Goal: Task Accomplishment & Management: Manage account settings

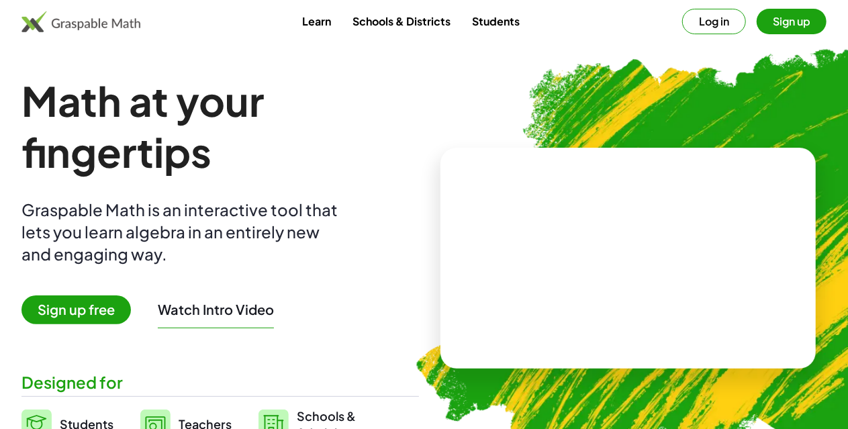
click at [693, 25] on button "Log in" at bounding box center [715, 22] width 64 height 26
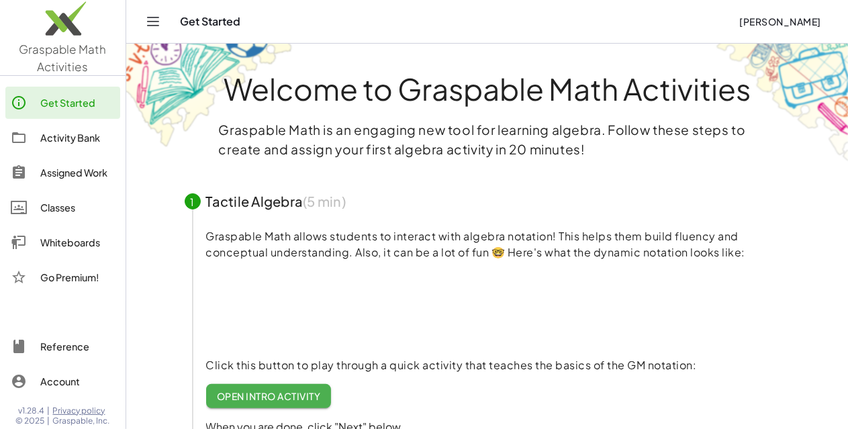
click at [782, 13] on button "[PERSON_NAME]" at bounding box center [780, 21] width 103 height 24
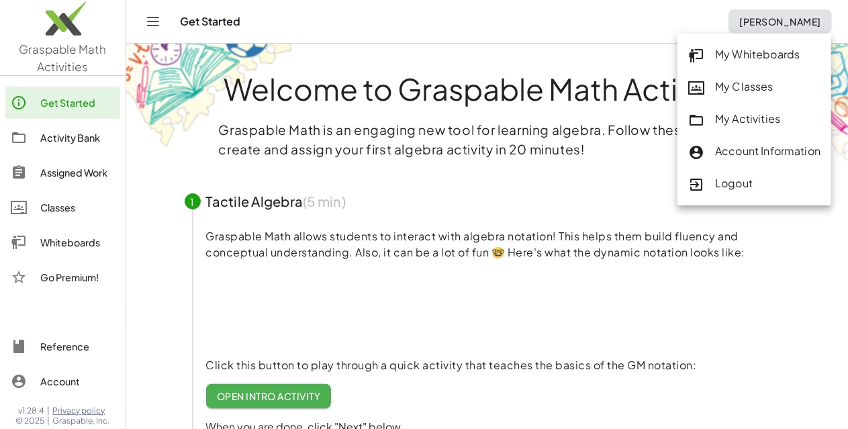
click at [738, 81] on div "My Classes" at bounding box center [755, 87] width 132 height 17
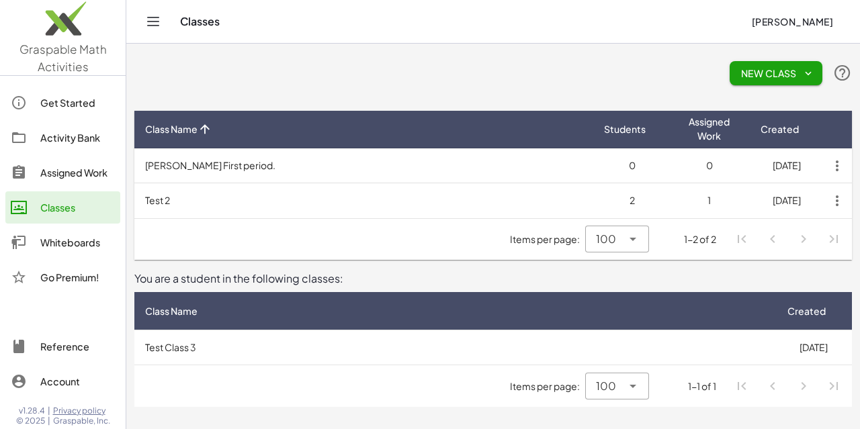
click at [837, 203] on icon "button" at bounding box center [837, 201] width 24 height 24
click at [799, 236] on div "Delete Class" at bounding box center [806, 234] width 67 height 16
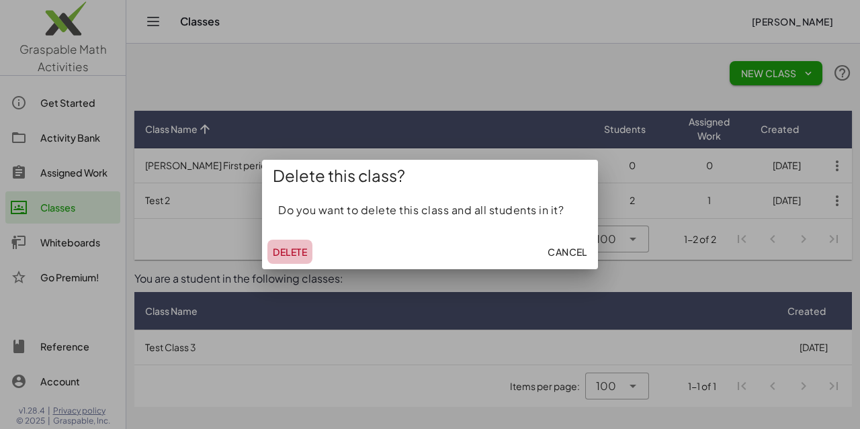
click at [296, 250] on span "Delete" at bounding box center [290, 252] width 34 height 12
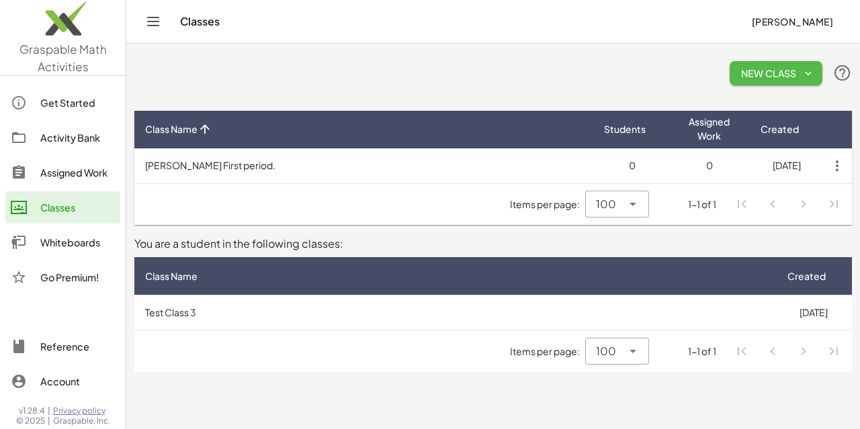
click at [751, 73] on span "New Class" at bounding box center [775, 73] width 71 height 12
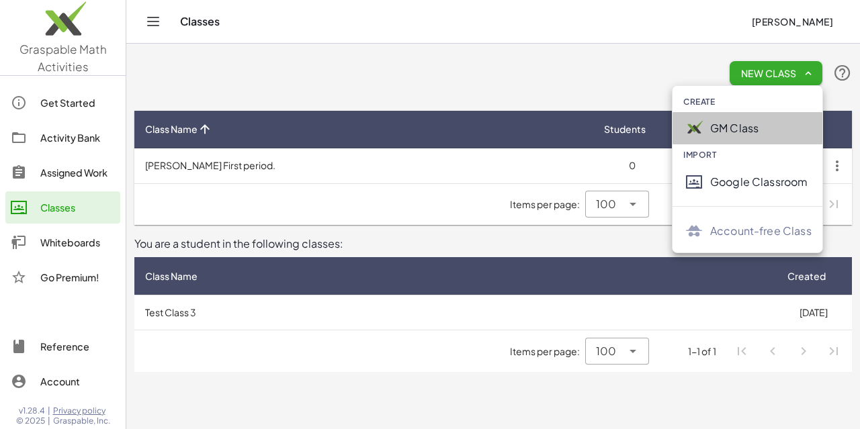
click at [701, 131] on img at bounding box center [693, 128] width 21 height 21
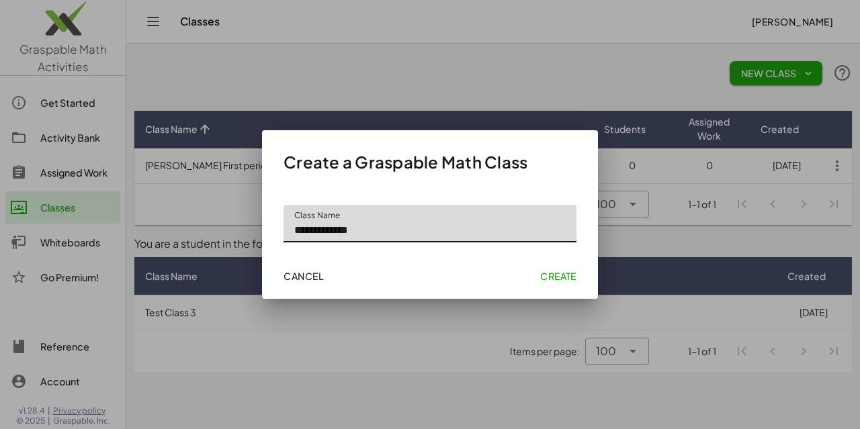
type input "**********"
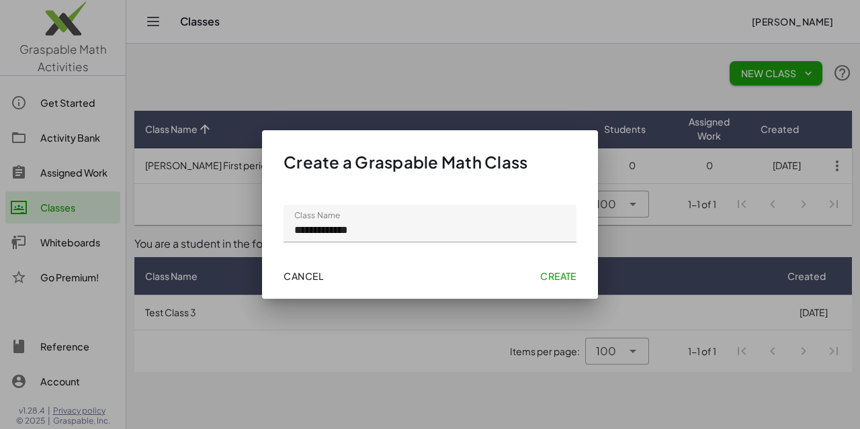
click at [551, 273] on span "Create" at bounding box center [558, 276] width 36 height 12
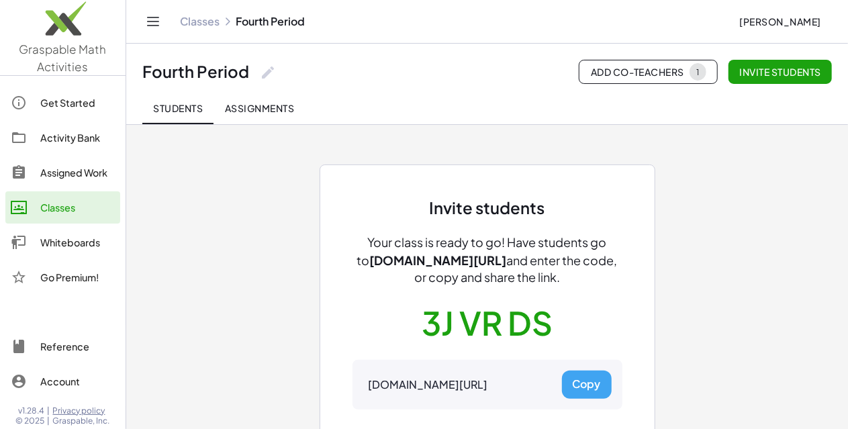
click at [81, 206] on div "Classes" at bounding box center [77, 208] width 75 height 16
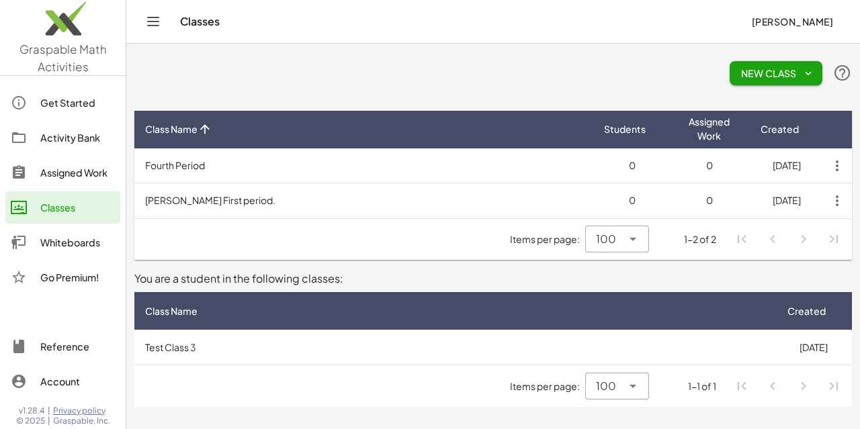
click at [837, 166] on icon "button" at bounding box center [837, 166] width 24 height 24
click at [196, 160] on td "Fourth Period" at bounding box center [363, 165] width 459 height 35
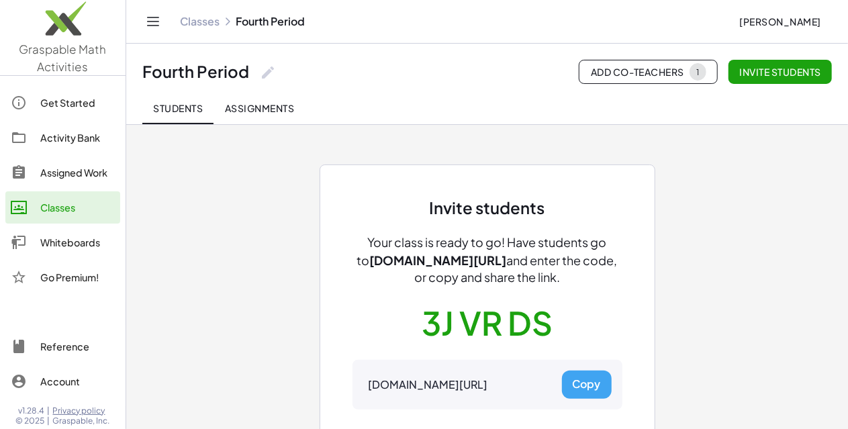
click at [267, 71] on icon at bounding box center [268, 72] width 16 height 16
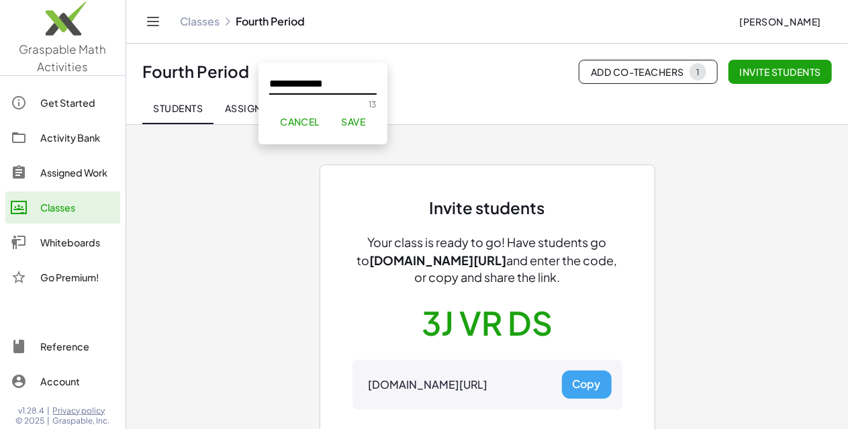
click at [271, 81] on input "**********" at bounding box center [322, 78] width 107 height 32
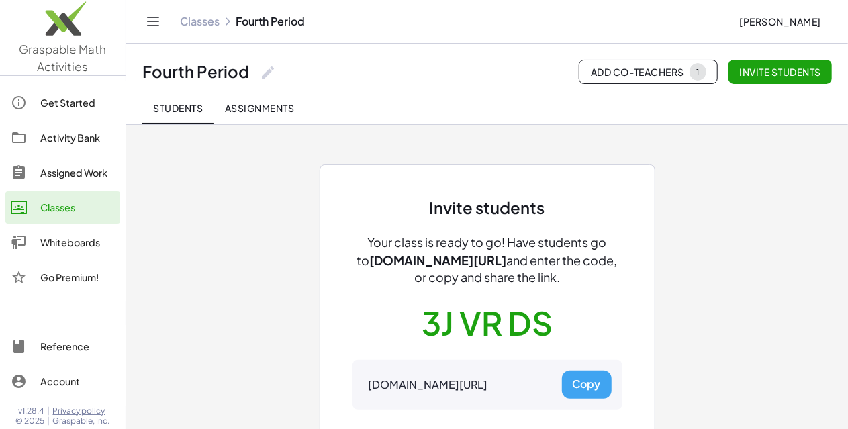
click at [270, 75] on icon at bounding box center [268, 72] width 16 height 16
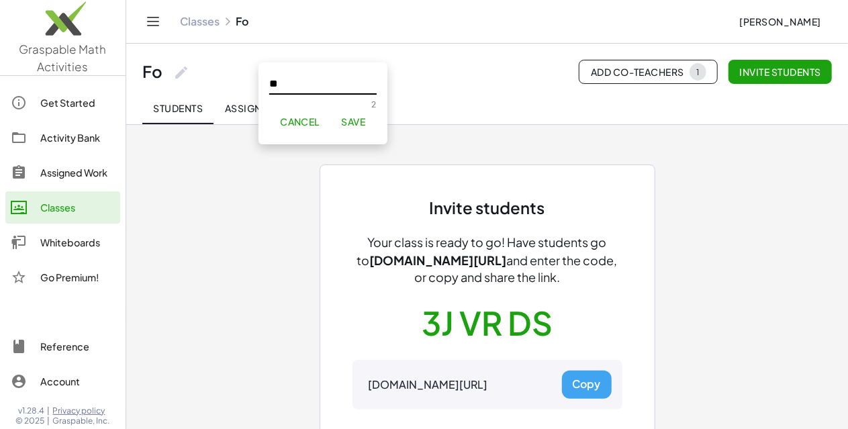
type input "*"
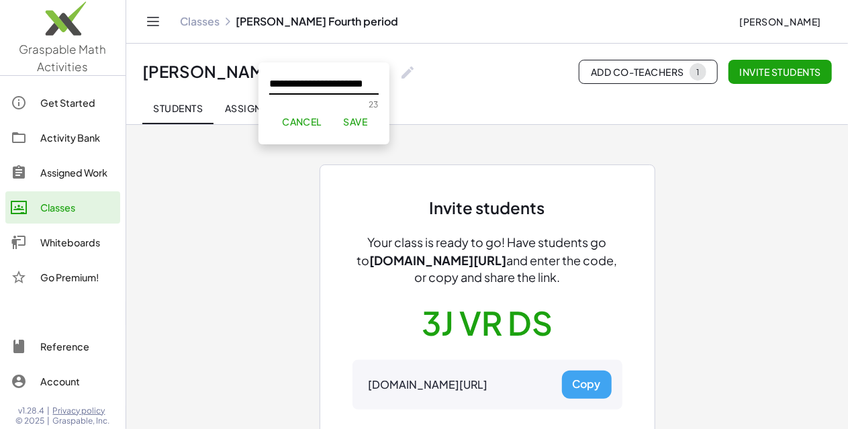
scroll to position [0, 15]
type input "**********"
click at [359, 122] on span "Save" at bounding box center [355, 122] width 24 height 12
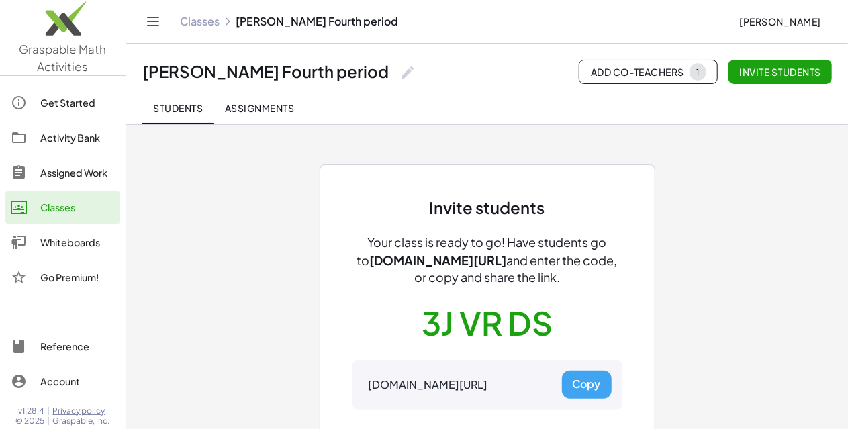
click at [71, 216] on link "Classes" at bounding box center [62, 207] width 115 height 32
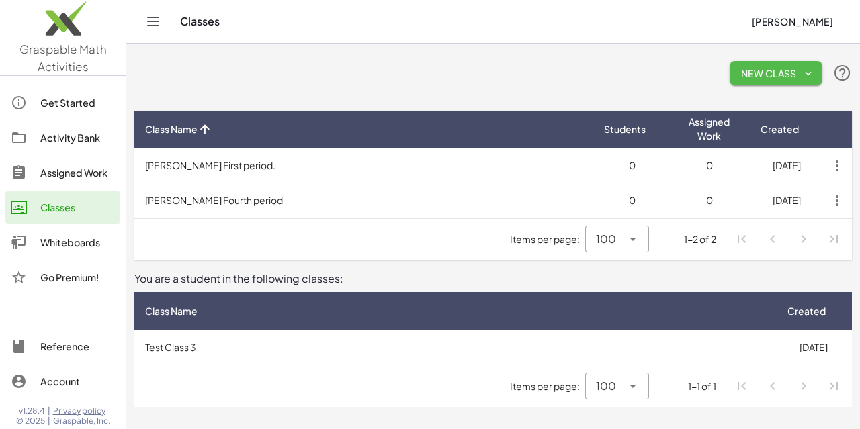
click at [765, 71] on span "New Class" at bounding box center [775, 73] width 71 height 12
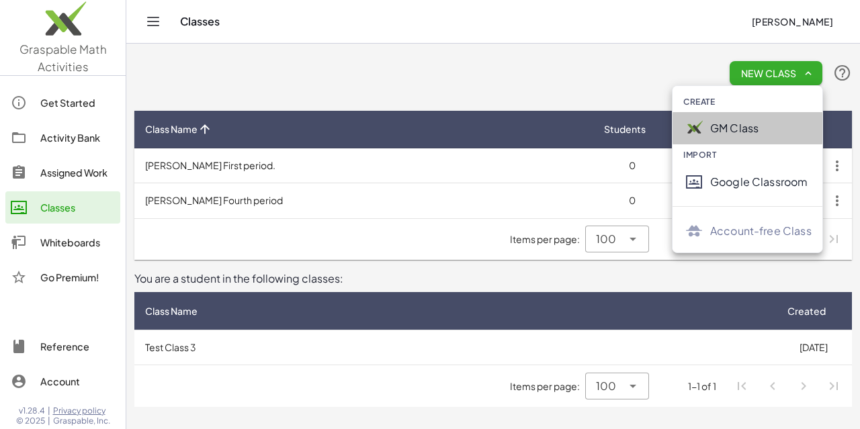
click at [700, 120] on img at bounding box center [693, 128] width 21 height 21
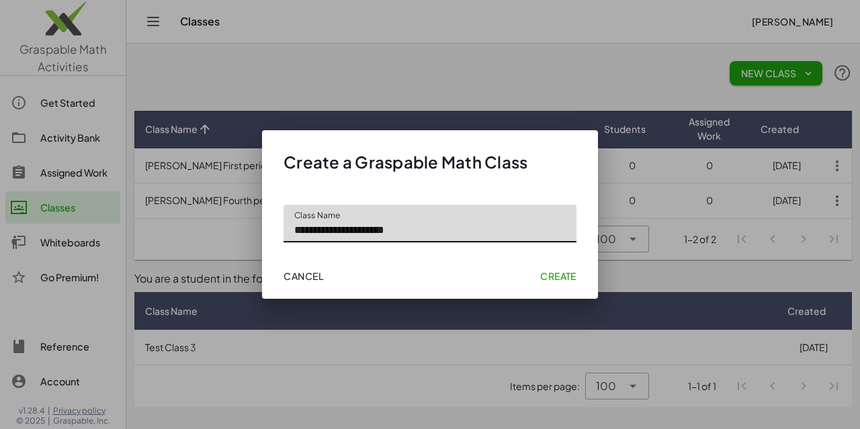
type input "**********"
click at [554, 273] on span "Create" at bounding box center [558, 276] width 36 height 12
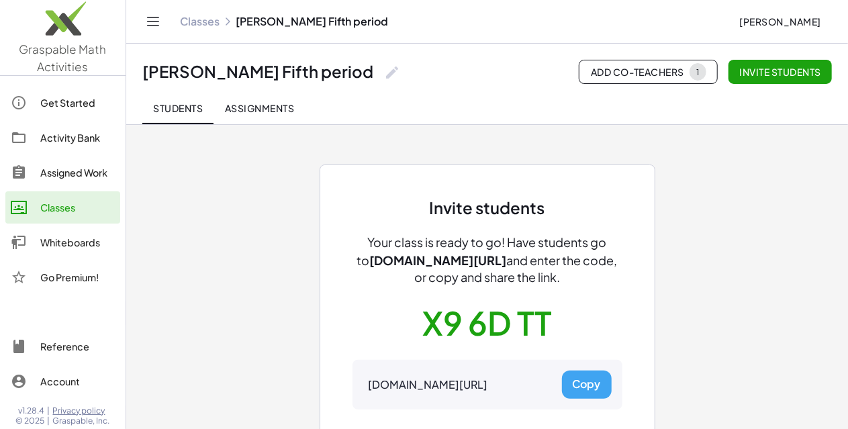
click at [730, 186] on div "Invite students Your class is ready to go! Have students go to [DOMAIN_NAME][UR…" at bounding box center [487, 314] width 605 height 381
click at [46, 200] on div "Classes" at bounding box center [77, 208] width 75 height 16
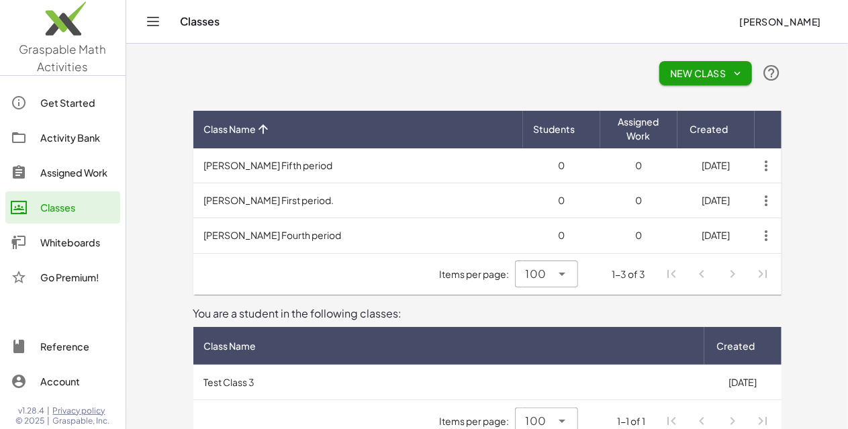
click at [750, 79] on button "New Class" at bounding box center [706, 73] width 93 height 24
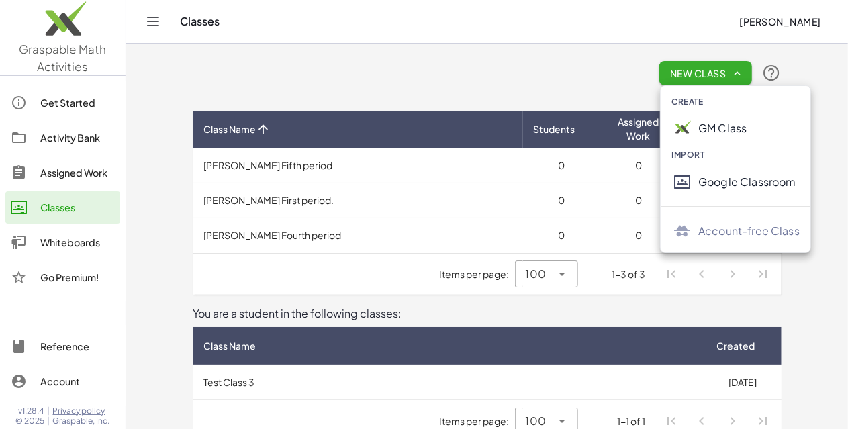
click at [694, 132] on div at bounding box center [685, 128] width 27 height 21
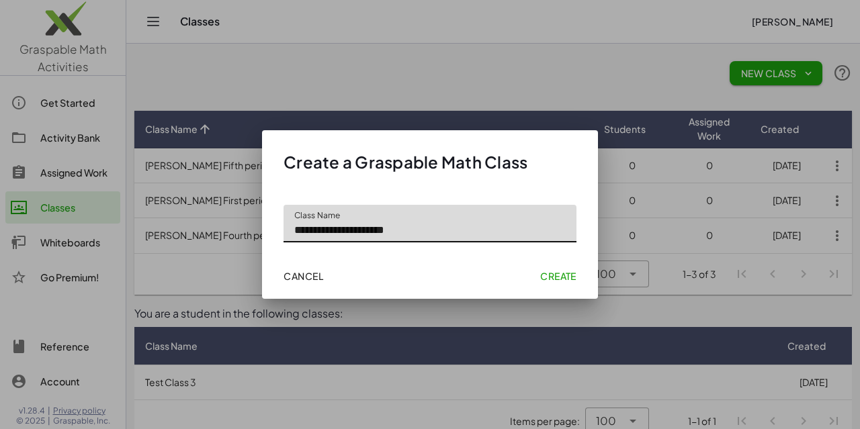
type input "**********"
click at [562, 270] on span "Create" at bounding box center [558, 276] width 36 height 12
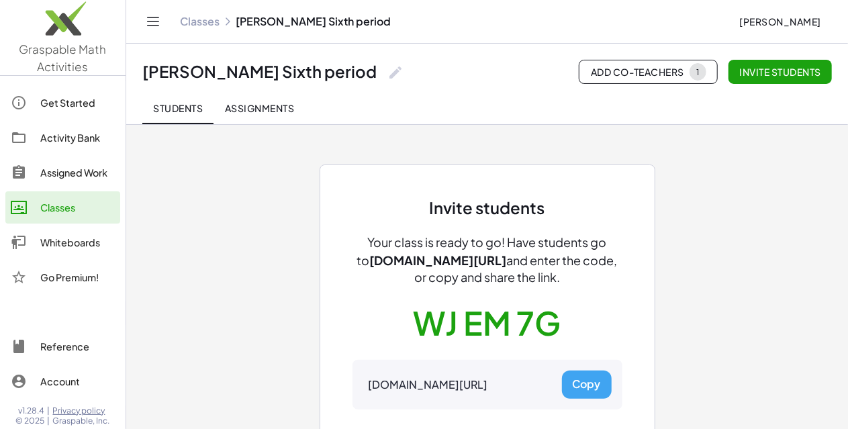
click at [78, 208] on div "Classes" at bounding box center [77, 208] width 75 height 16
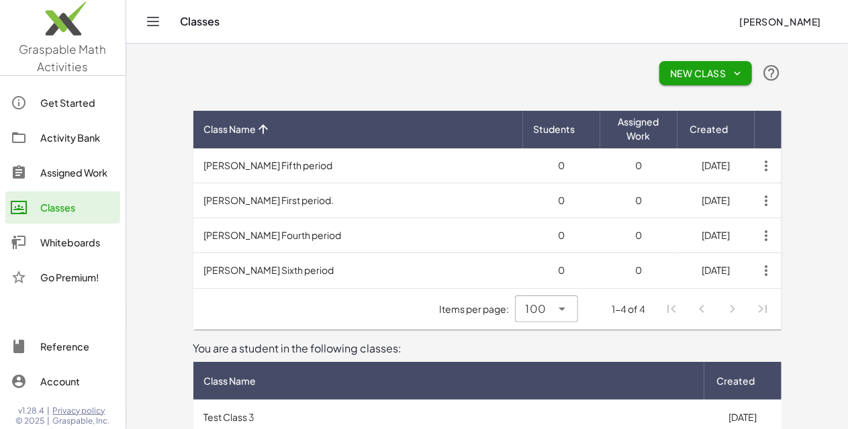
click at [201, 161] on td "[PERSON_NAME] Fifth period" at bounding box center [358, 165] width 330 height 35
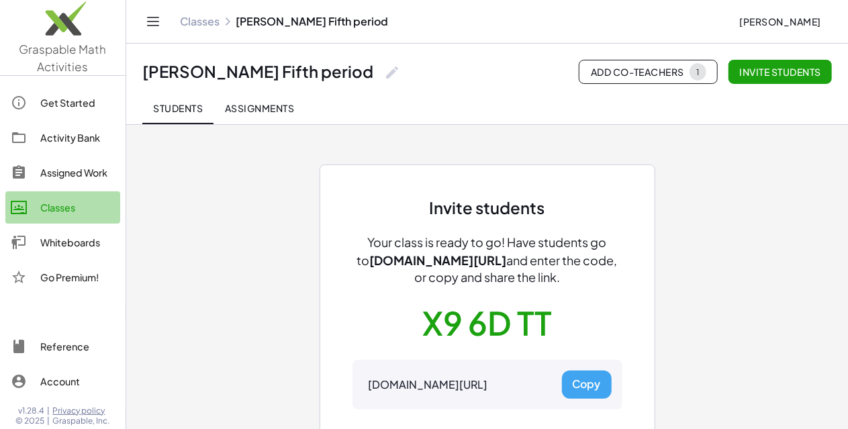
click at [54, 210] on div "Classes" at bounding box center [77, 208] width 75 height 16
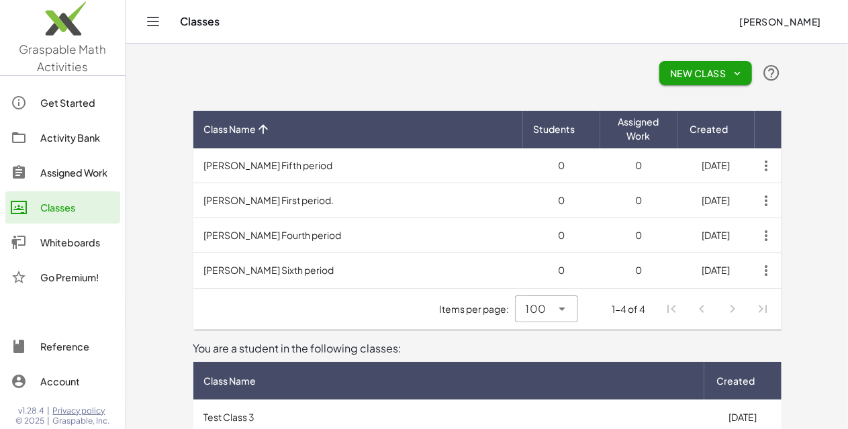
click at [231, 191] on td "[PERSON_NAME] First period." at bounding box center [358, 200] width 330 height 35
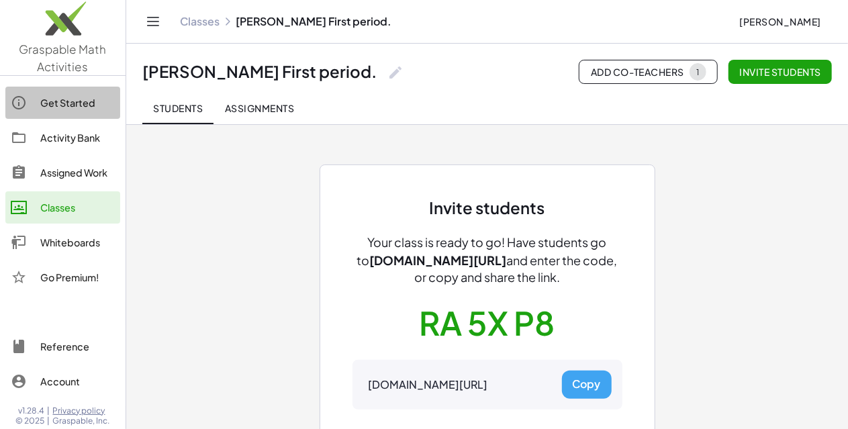
click at [83, 99] on div "Get Started" at bounding box center [77, 103] width 75 height 16
